Goal: Task Accomplishment & Management: Manage account settings

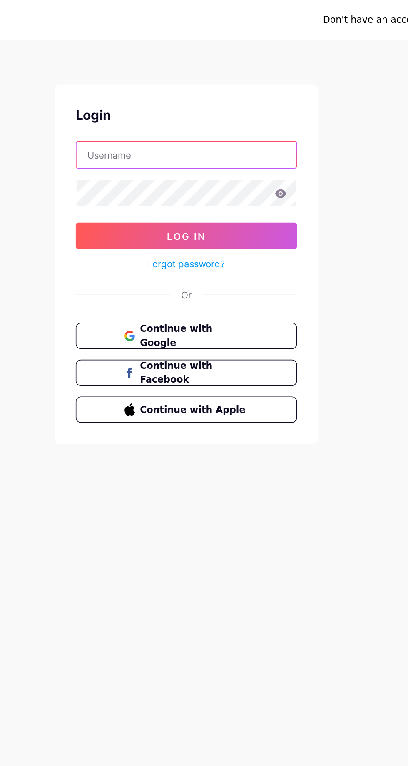
click at [235, 95] on input "text" at bounding box center [204, 98] width 139 height 17
type input "Guikkj"
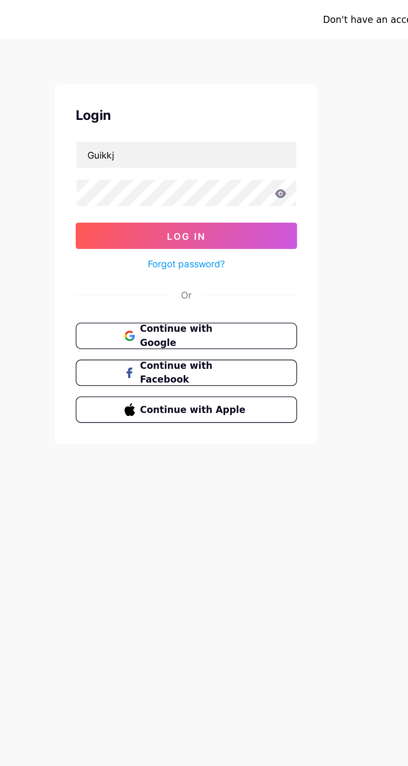
click at [267, 124] on icon at bounding box center [263, 123] width 7 height 6
click at [263, 122] on icon at bounding box center [263, 122] width 7 height 5
click at [257, 147] on button "Log In" at bounding box center [204, 149] width 140 height 17
